Goal: Navigation & Orientation: Understand site structure

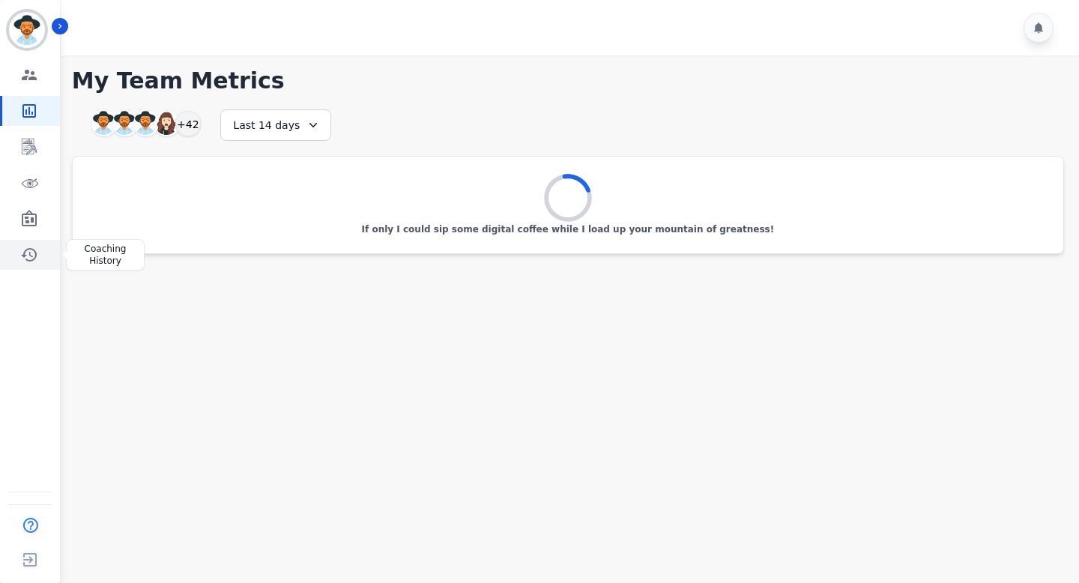
click at [28, 254] on icon "Sidebar" at bounding box center [29, 255] width 18 height 18
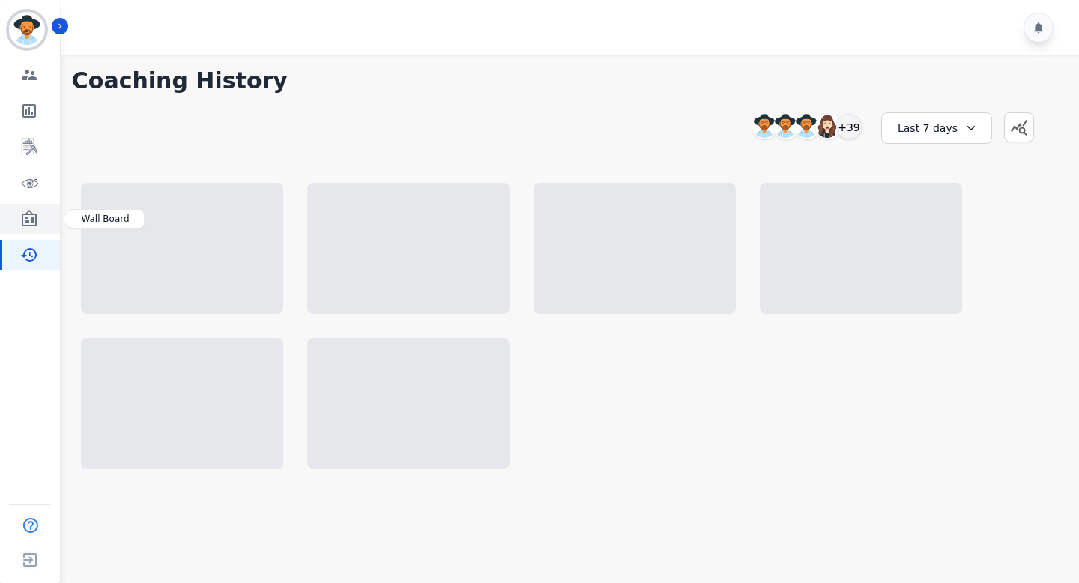
click at [20, 222] on icon "Sidebar" at bounding box center [29, 219] width 18 height 18
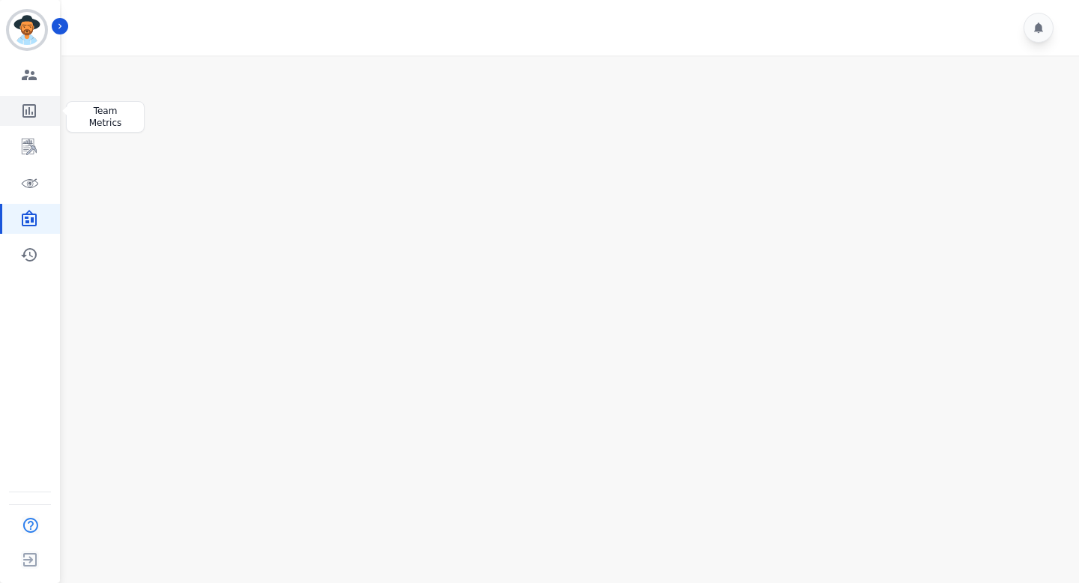
click at [31, 112] on icon "Sidebar" at bounding box center [29, 111] width 18 height 18
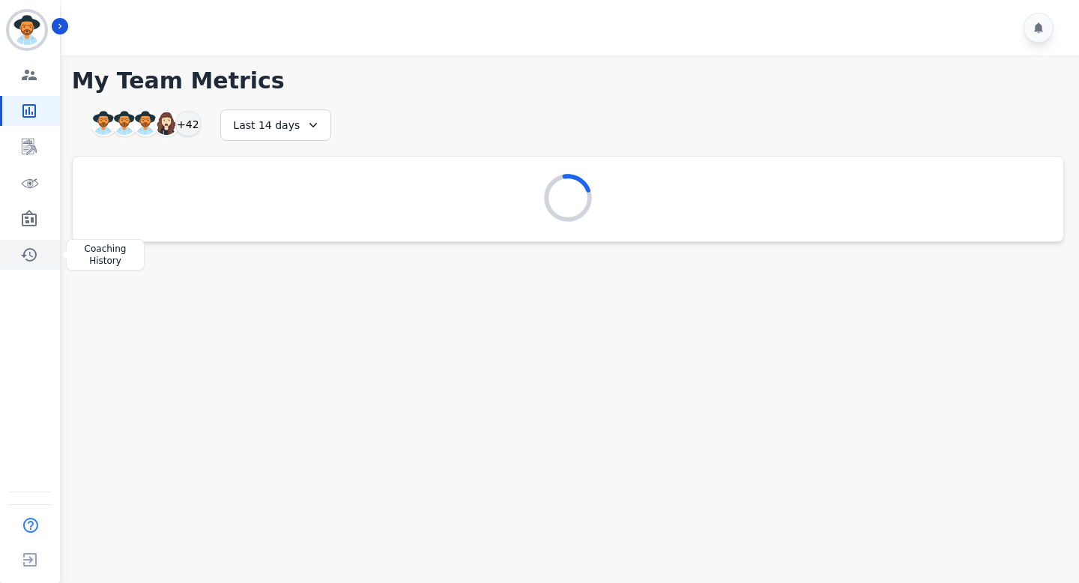
click at [34, 256] on icon "Sidebar" at bounding box center [29, 255] width 18 height 18
